Goal: Transaction & Acquisition: Purchase product/service

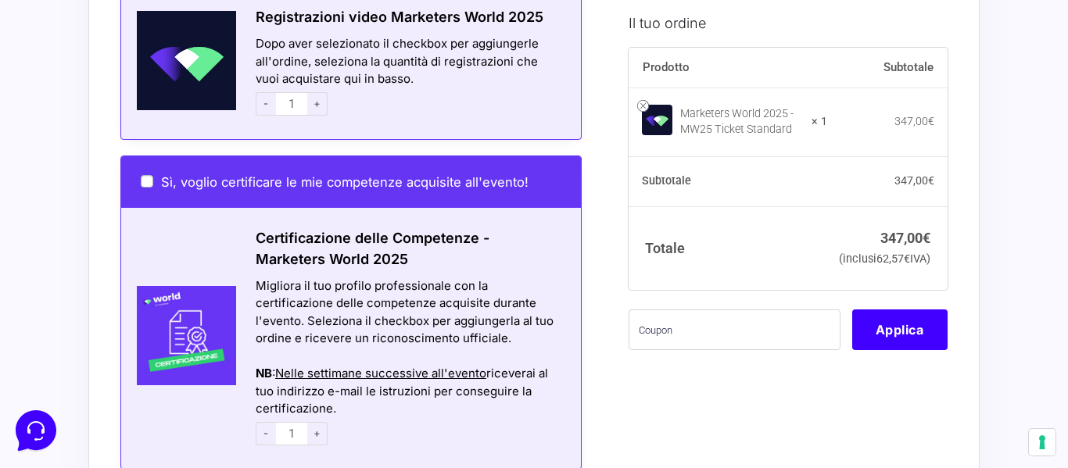
scroll to position [1015, 0]
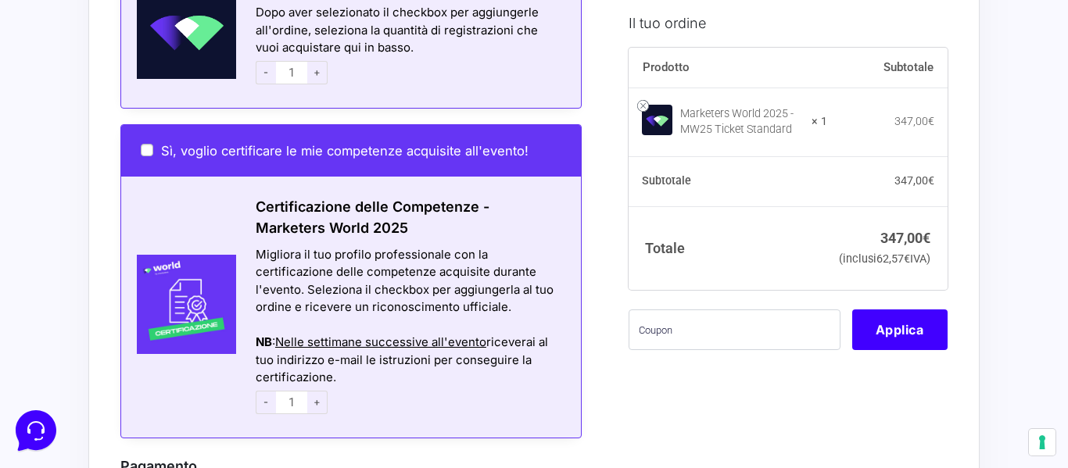
click at [153, 143] on label "Sì, voglio certificare le mie competenze acquisite all'evento!" at bounding box center [335, 151] width 388 height 16
click at [153, 144] on input "Sì, voglio certificare le mie competenze acquisite all'evento!" at bounding box center [147, 150] width 13 height 13
checkbox input "true"
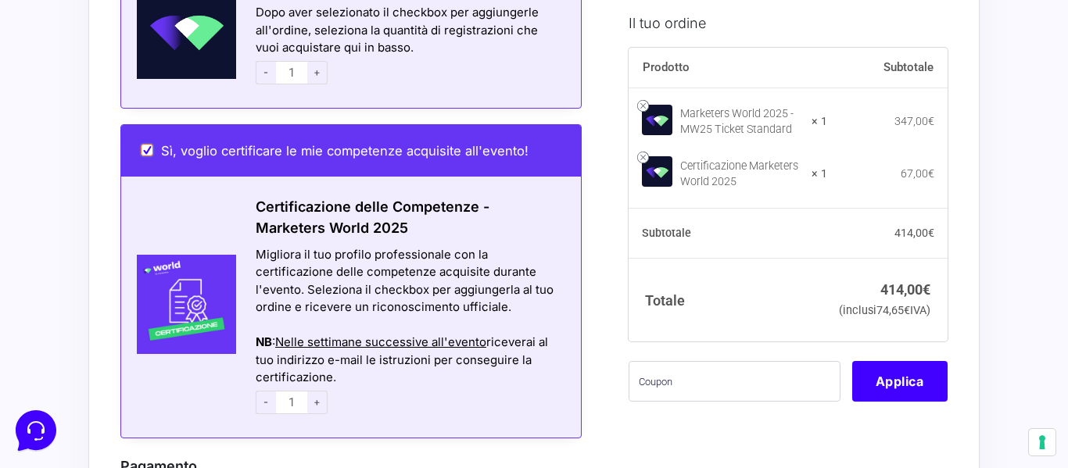
click at [147, 144] on input "Sì, voglio certificare le mie competenze acquisite all'evento!" at bounding box center [147, 150] width 13 height 13
checkbox input "false"
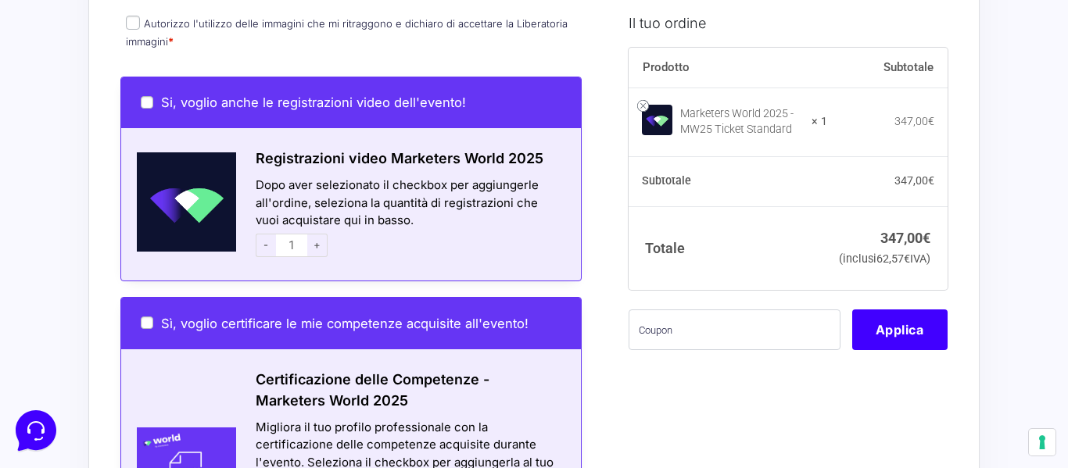
scroll to position [792, 0]
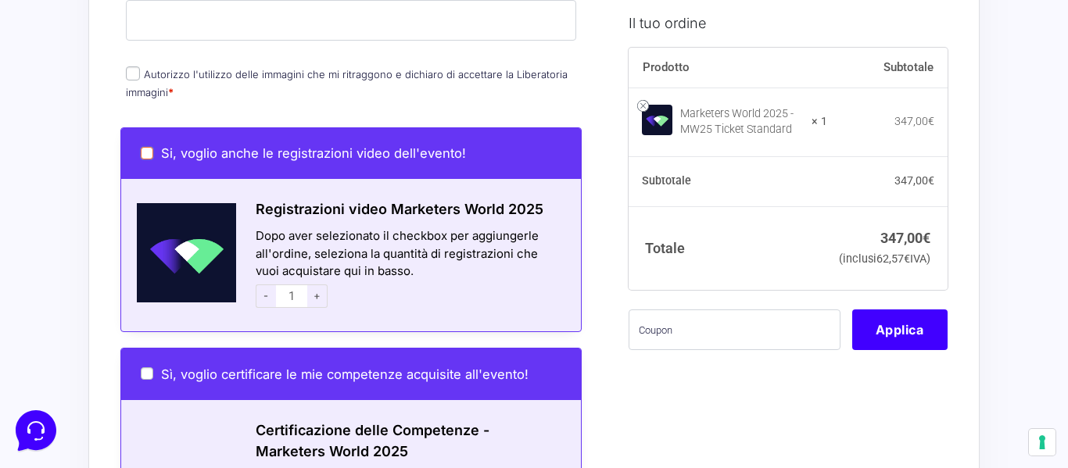
click at [145, 147] on input "Si, voglio anche le registrazioni video dell'evento!" at bounding box center [147, 153] width 13 height 13
checkbox input "true"
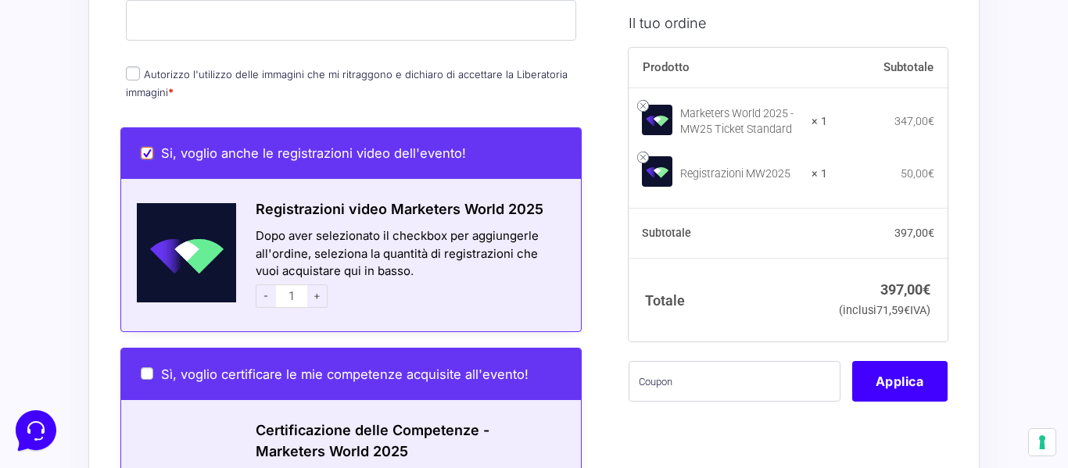
click at [145, 147] on input "Si, voglio anche le registrazioni video dell'evento!" at bounding box center [147, 153] width 13 height 13
checkbox input "false"
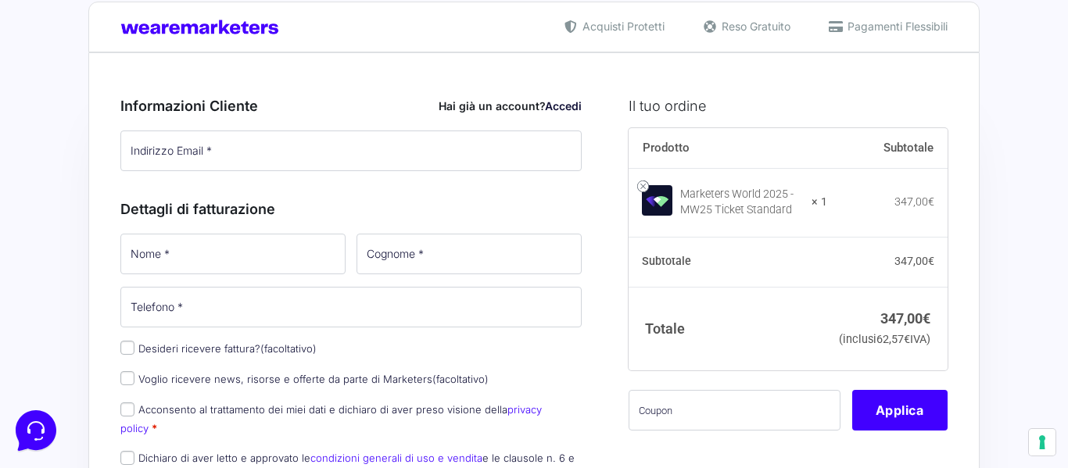
scroll to position [0, 0]
